Goal: Navigation & Orientation: Find specific page/section

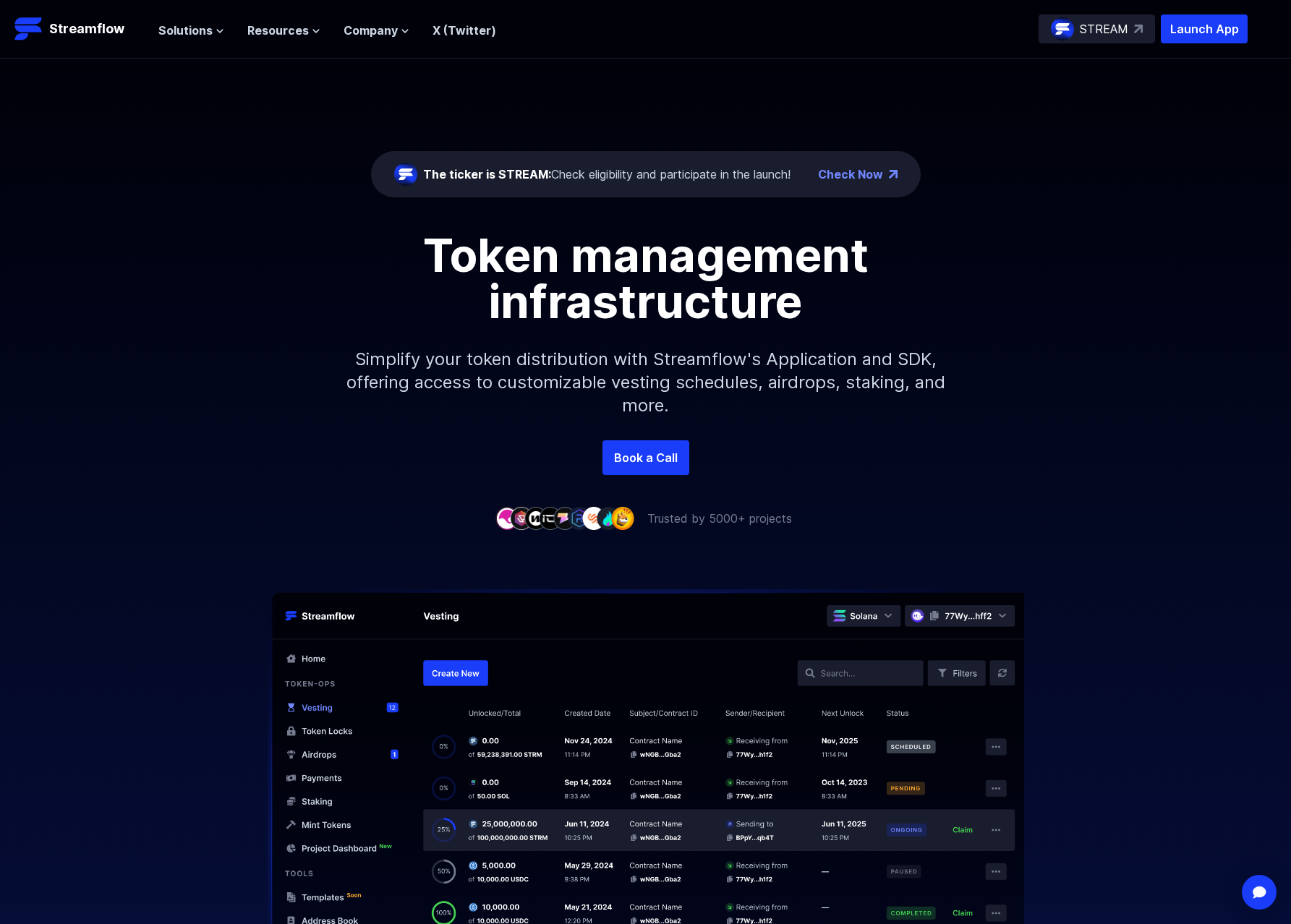
drag, startPoint x: 0, startPoint y: 0, endPoint x: 793, endPoint y: 76, distance: 796.6
click at [793, 76] on div "The ticker is STREAM: Check eligibility and participate in the launch! Check No…" at bounding box center [645, 250] width 1291 height 382
click at [642, 188] on div "The ticker is STREAM: Check eligibility and participate in the launch! Check Now" at bounding box center [645, 174] width 550 height 46
click at [861, 177] on link "Check Now" at bounding box center [850, 174] width 65 height 17
click at [1067, 33] on img at bounding box center [1062, 29] width 23 height 23
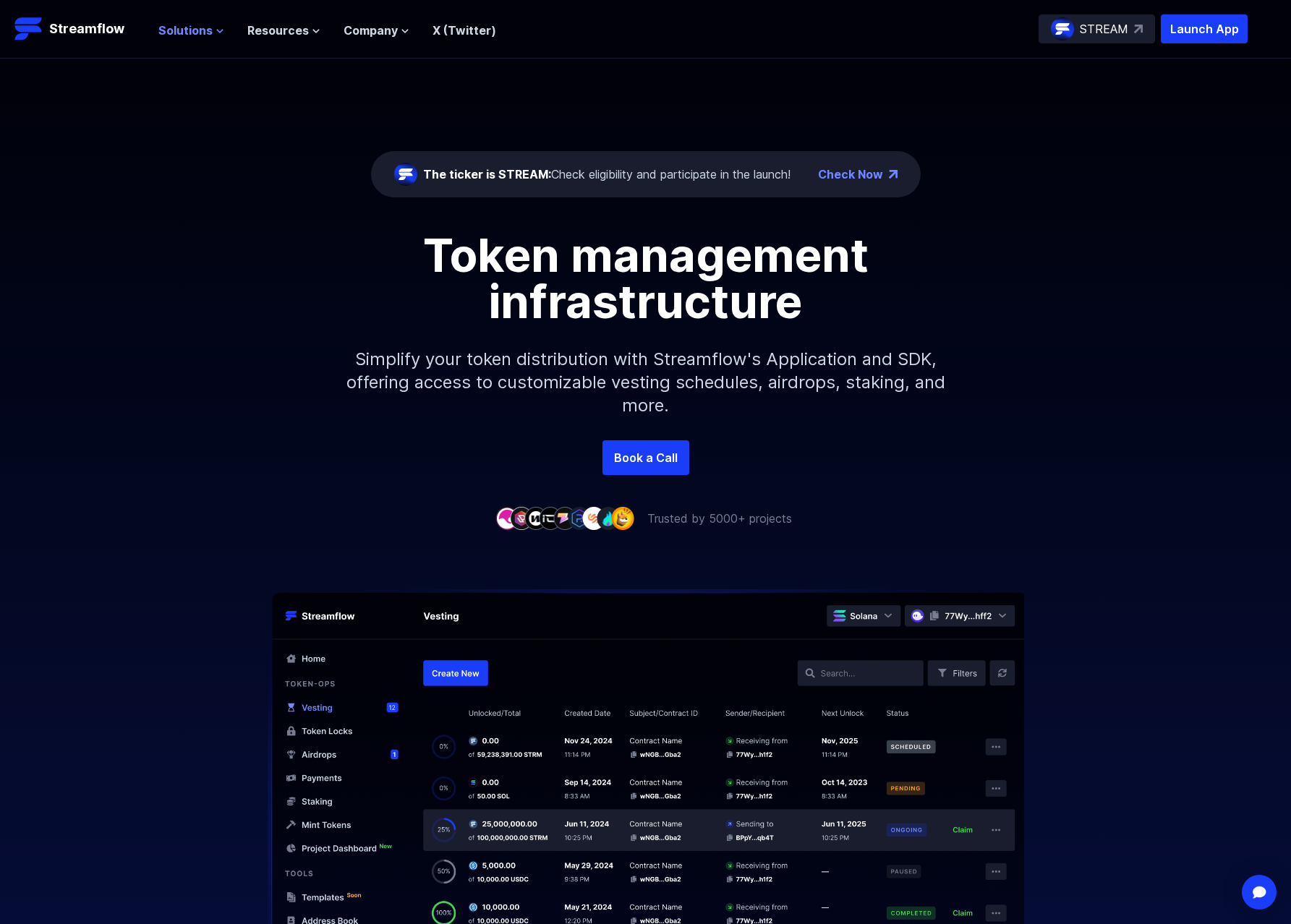
click at [183, 33] on span "Solutions" at bounding box center [185, 30] width 54 height 17
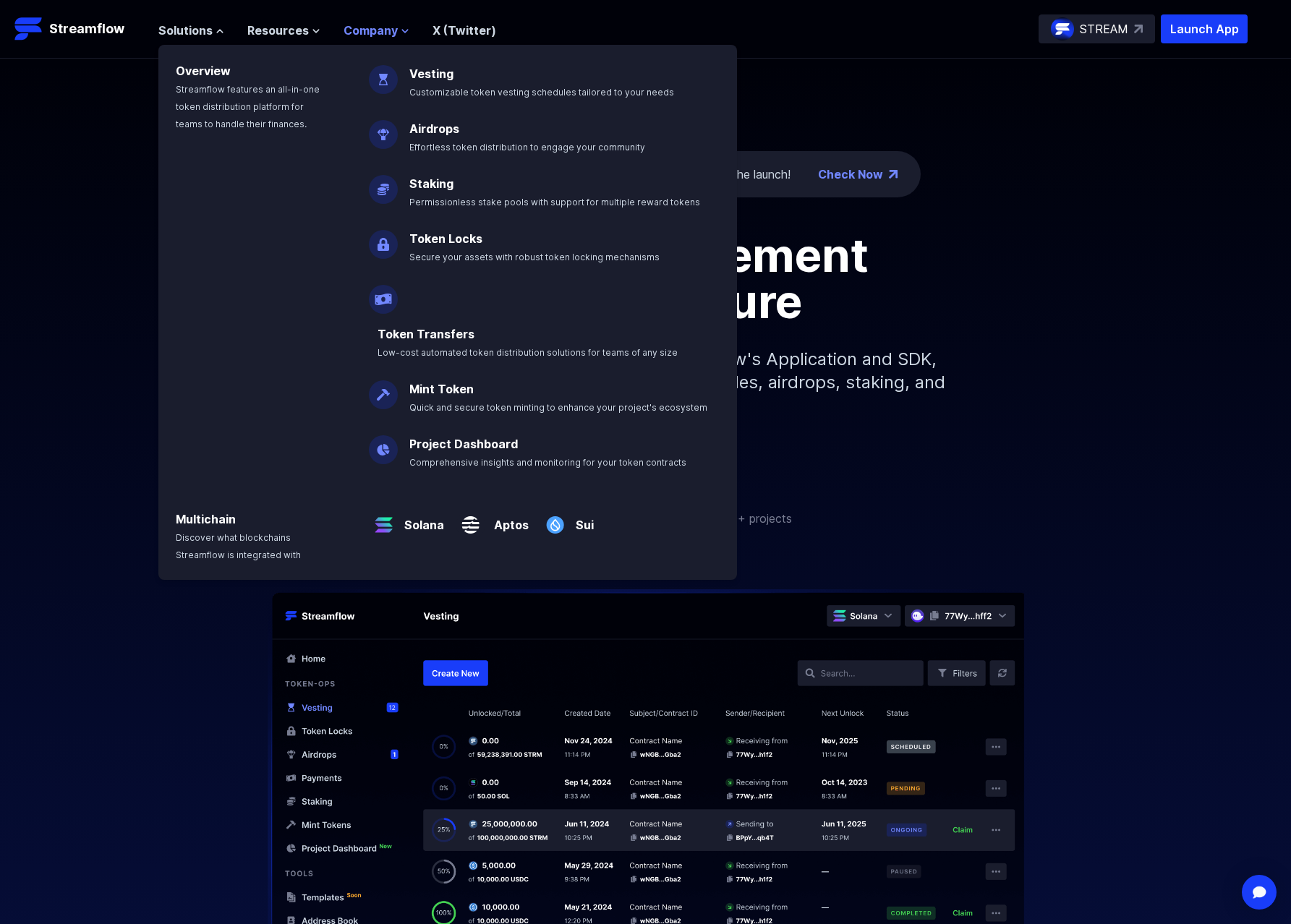
click at [361, 28] on span "Company" at bounding box center [371, 30] width 54 height 17
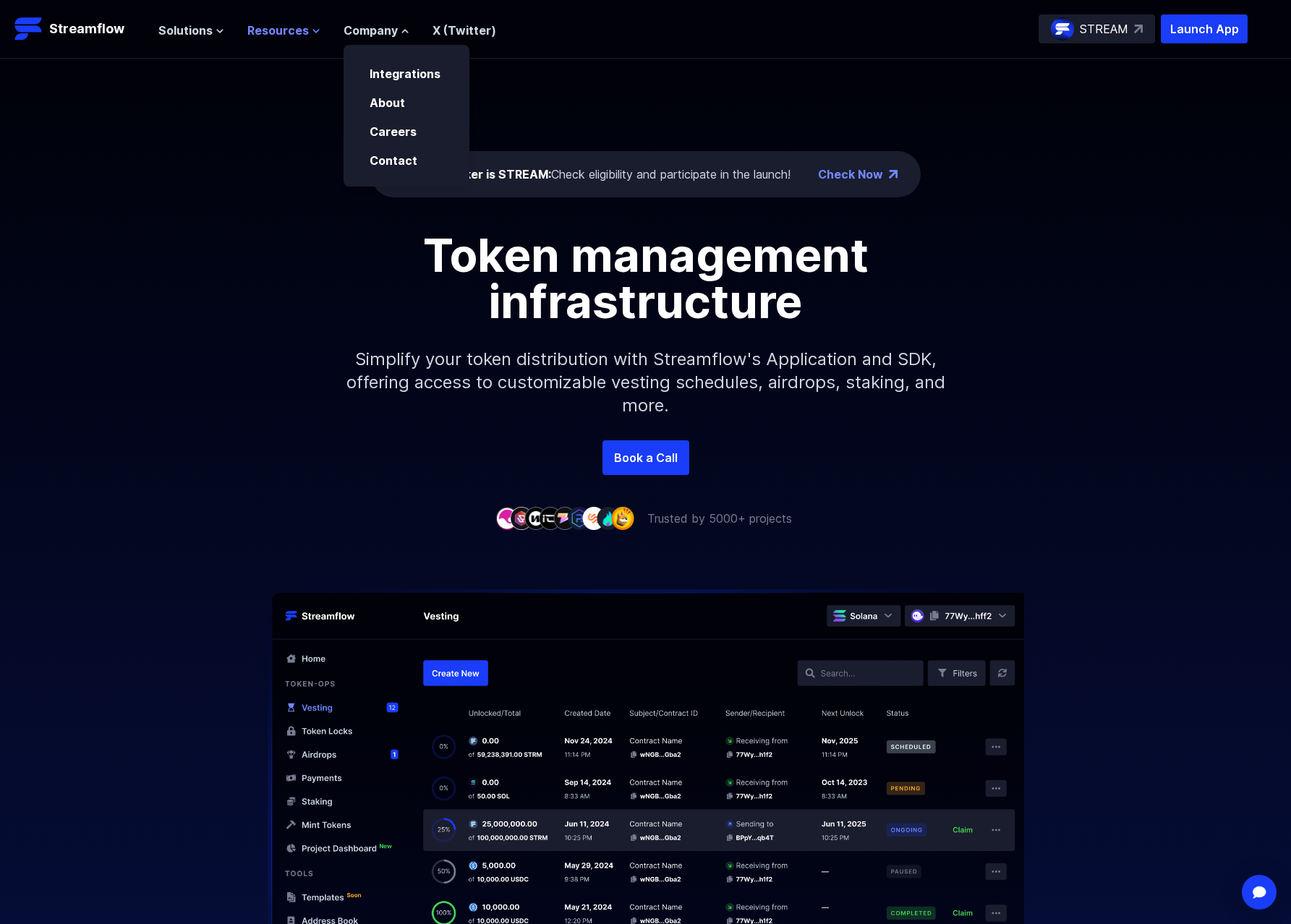
click at [312, 29] on icon at bounding box center [316, 31] width 9 height 9
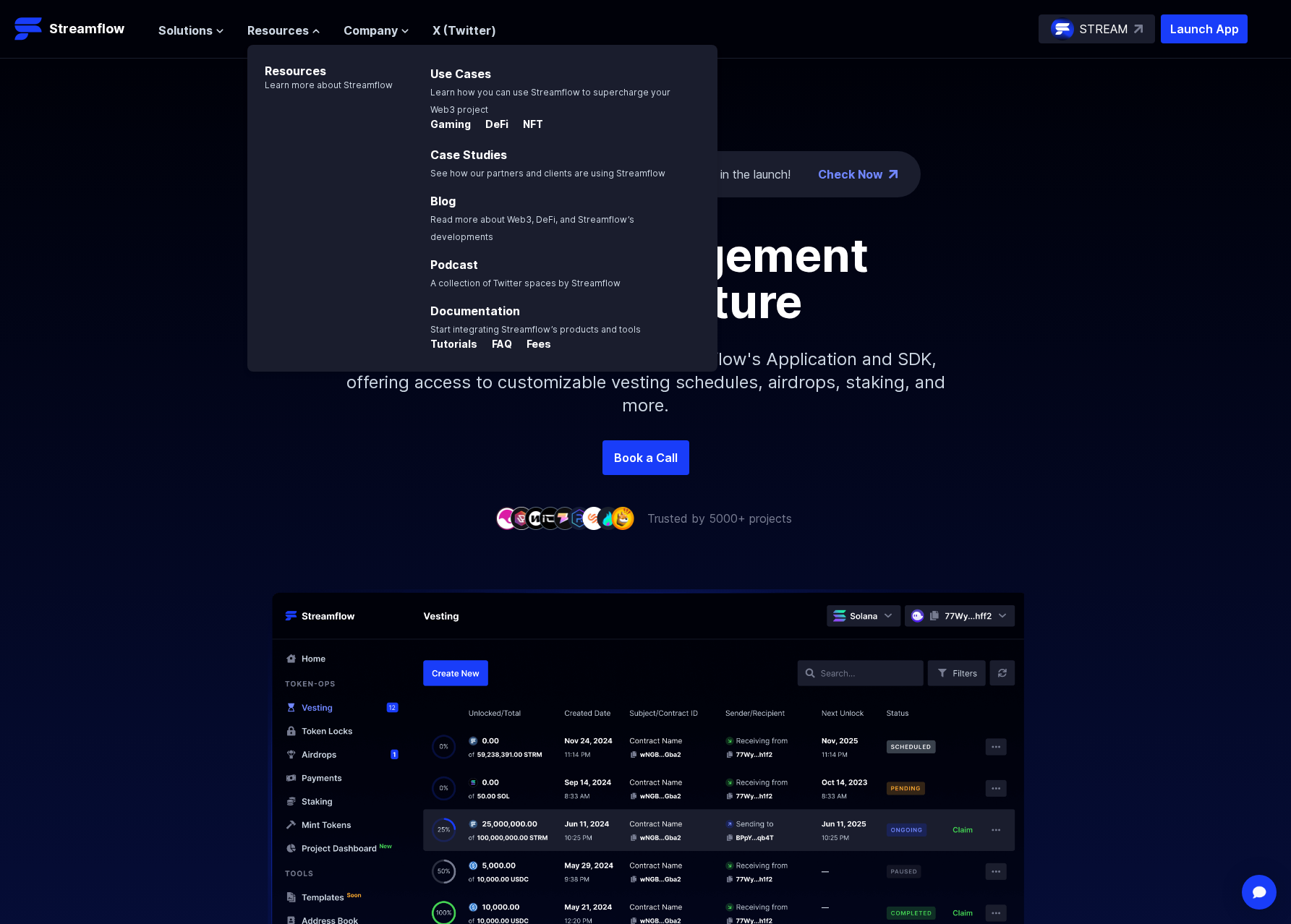
click at [229, 34] on ul "Solutions Overview Streamflow features an all-in-one token distribution platfor…" at bounding box center [327, 30] width 338 height 17
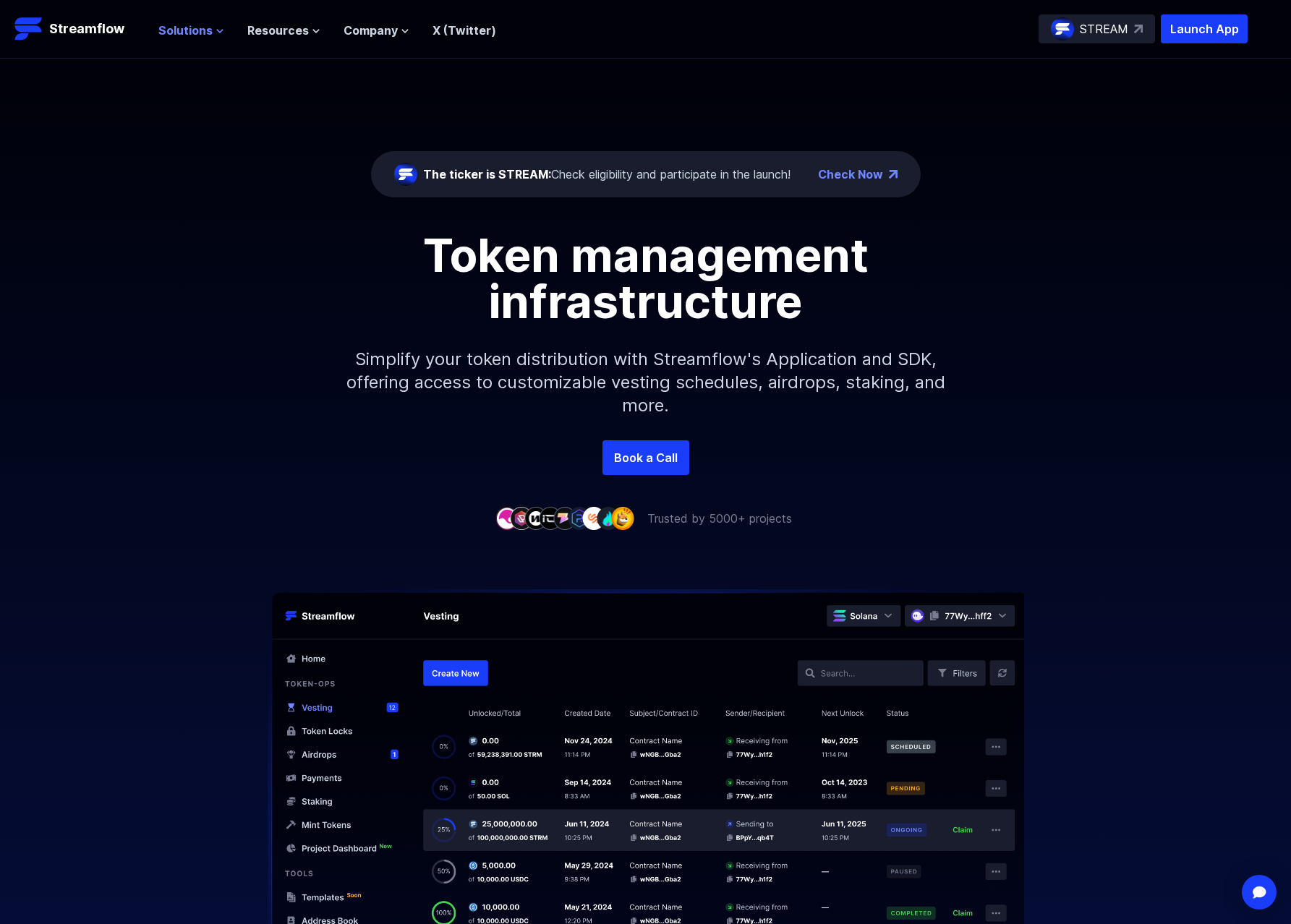
click at [212, 35] on button "Solutions" at bounding box center [191, 30] width 66 height 17
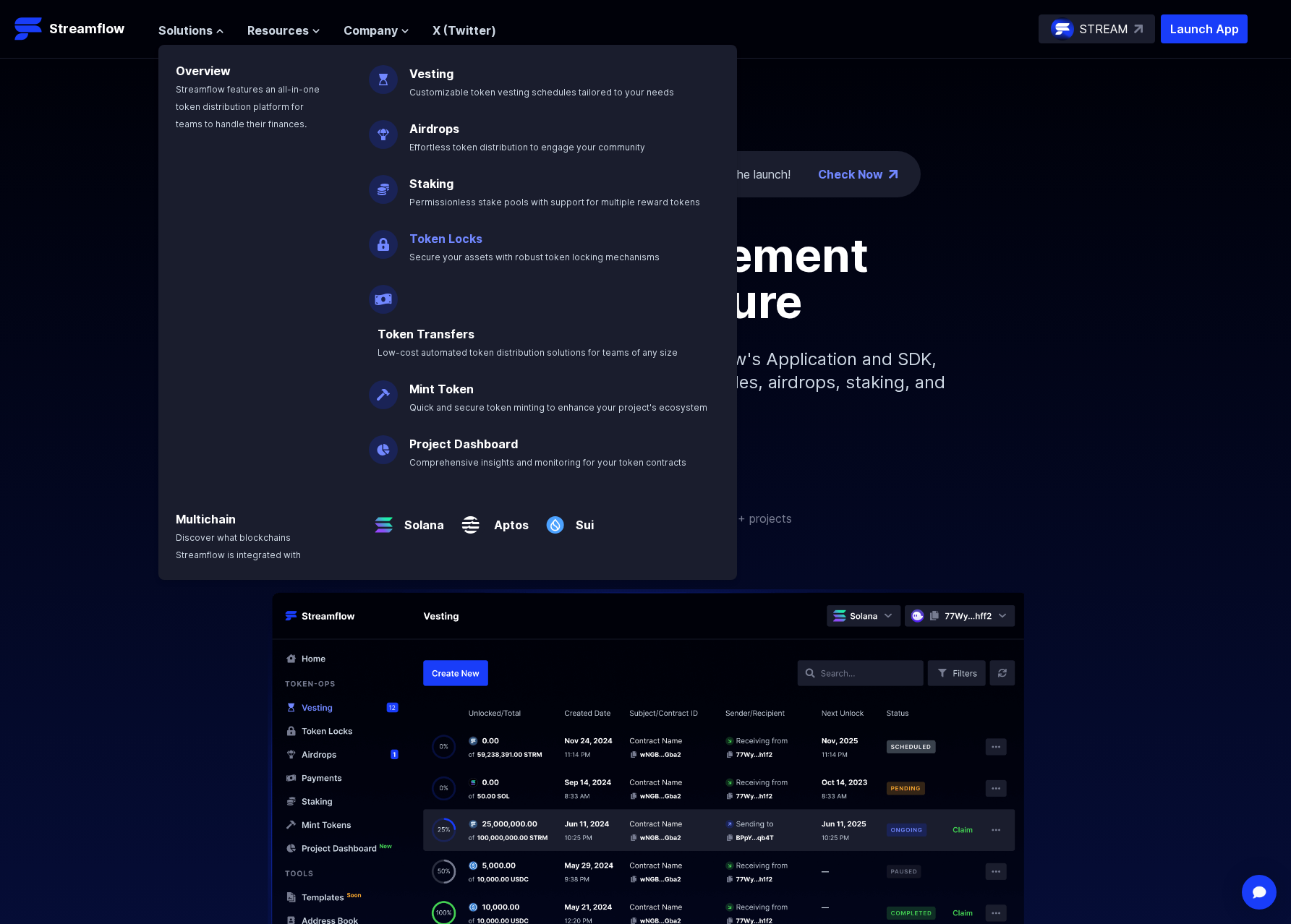
click at [465, 239] on link "Token Locks" at bounding box center [446, 239] width 73 height 14
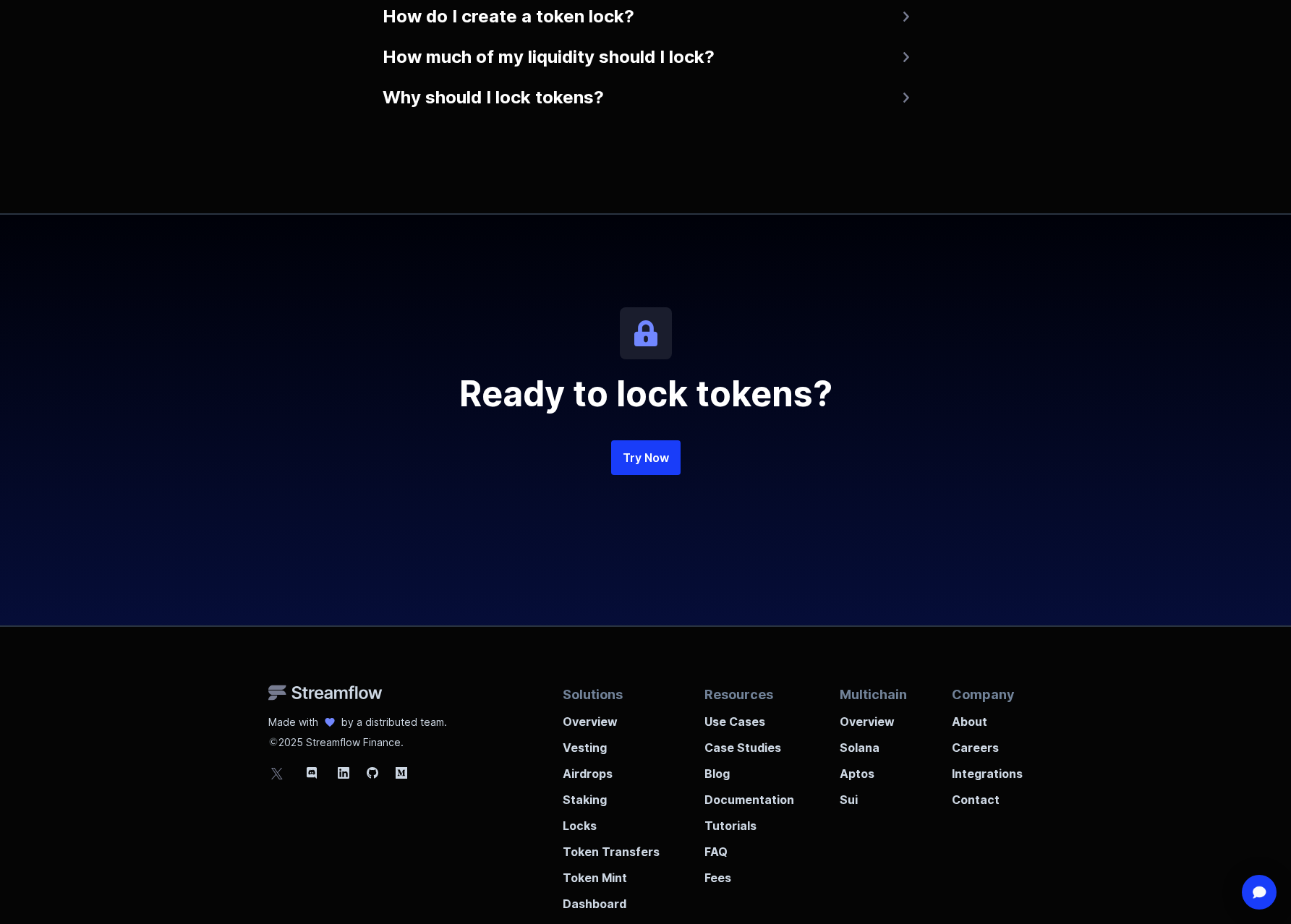
scroll to position [2806, 0]
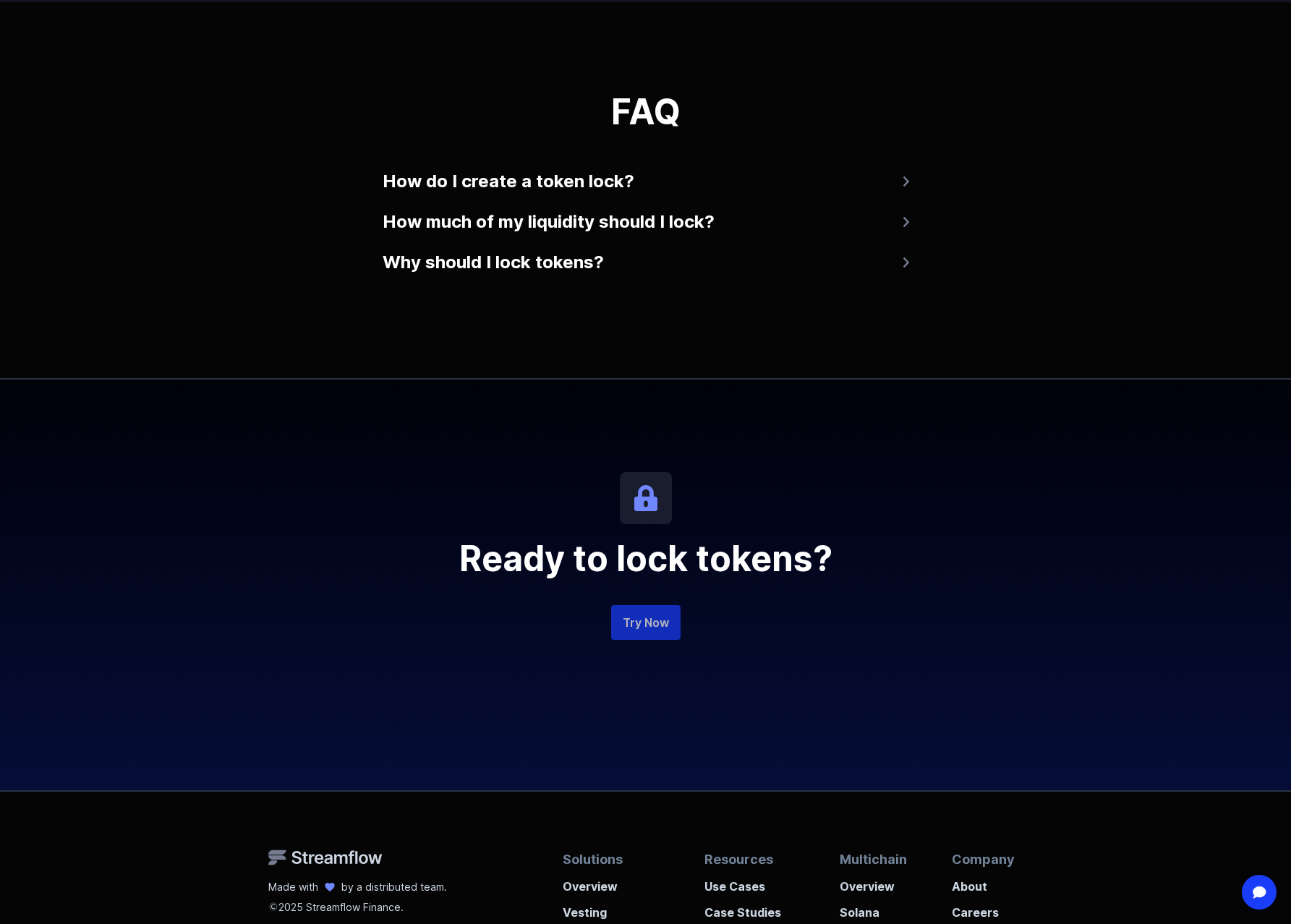
click at [642, 631] on link "Try Now" at bounding box center [645, 623] width 69 height 35
drag, startPoint x: 642, startPoint y: 631, endPoint x: 870, endPoint y: 102, distance: 576.0
click at [870, 102] on h3 "FAQ" at bounding box center [646, 112] width 527 height 35
